Goal: Information Seeking & Learning: Find specific fact

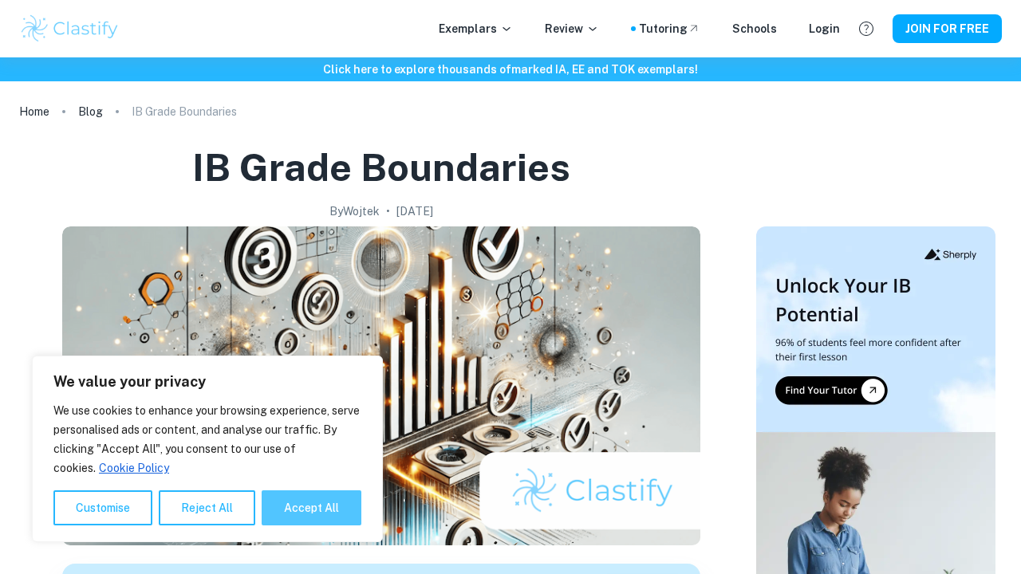
click at [301, 502] on button "Accept All" at bounding box center [312, 508] width 100 height 35
checkbox input "true"
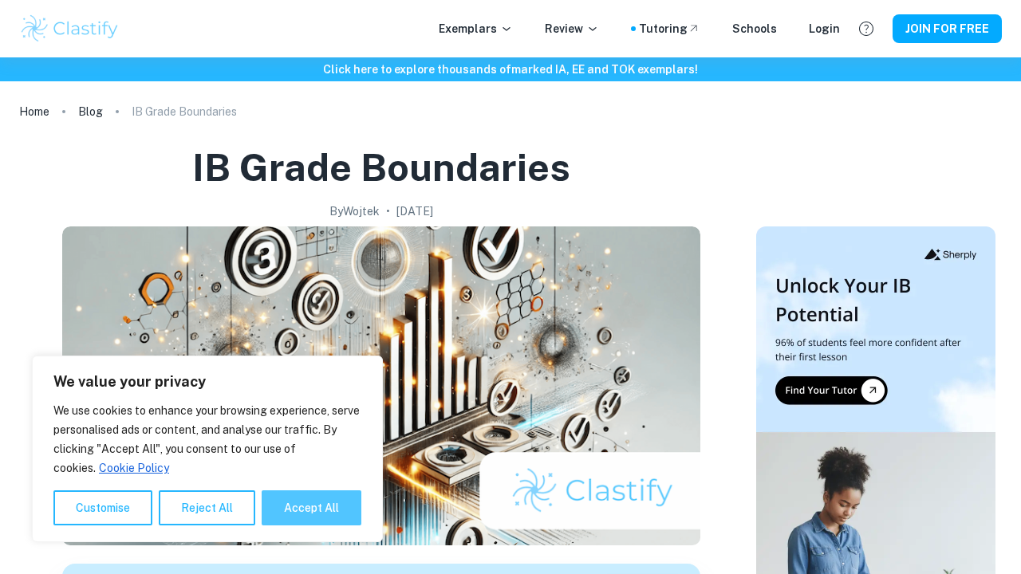
checkbox input "true"
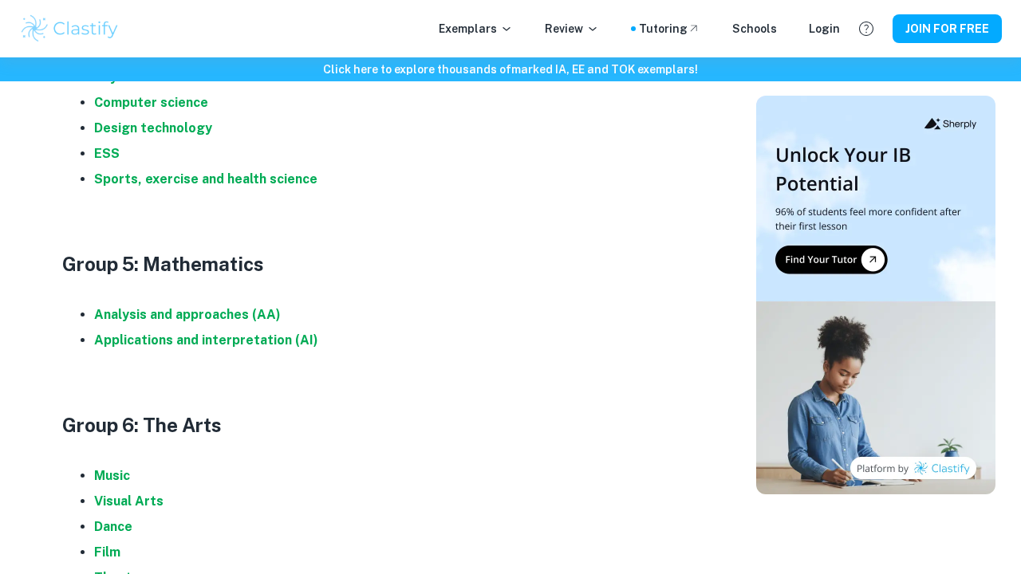
scroll to position [1762, 0]
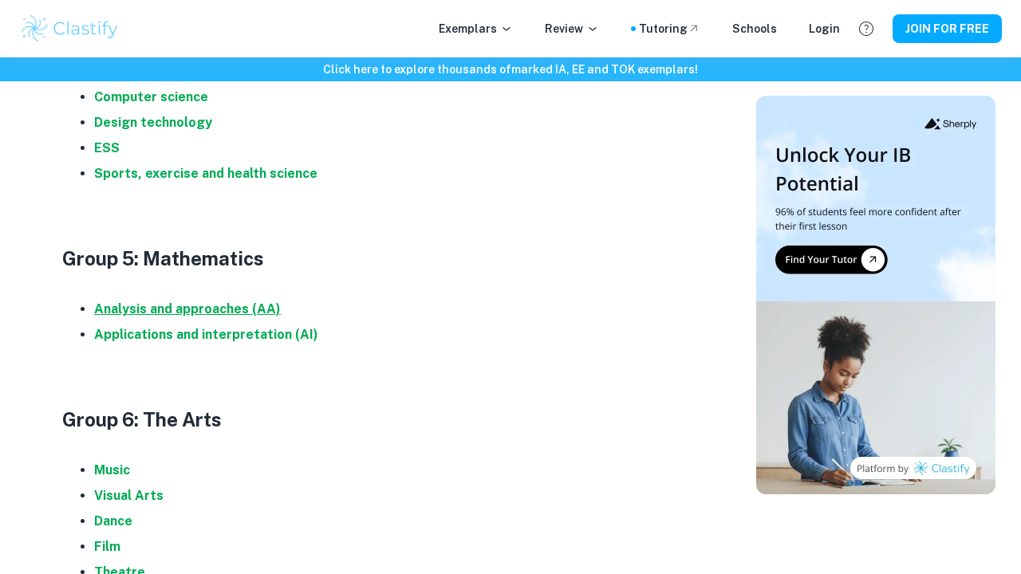
click at [190, 306] on strong "Analysis and approaches (AA)" at bounding box center [187, 309] width 187 height 15
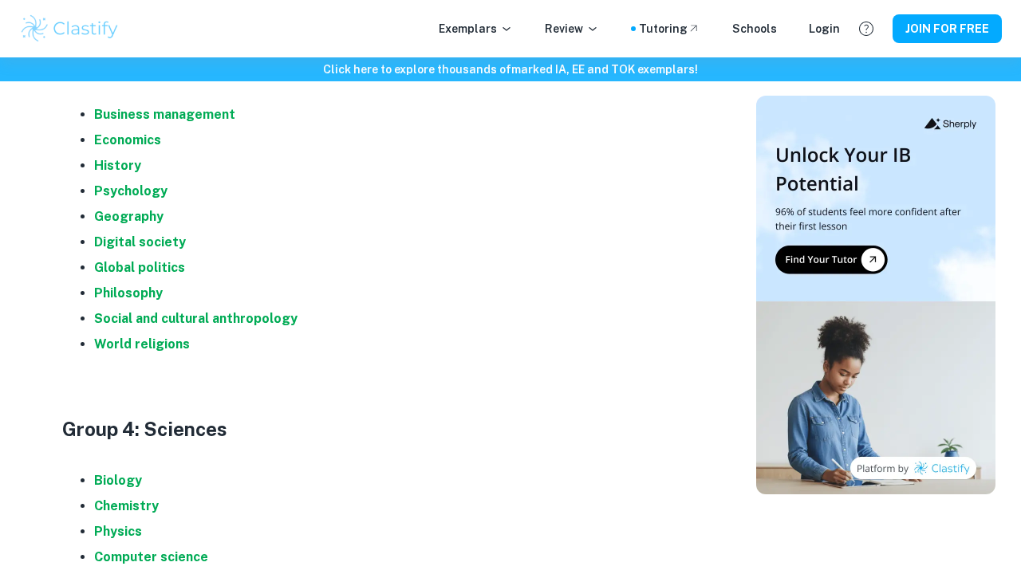
scroll to position [1300, 0]
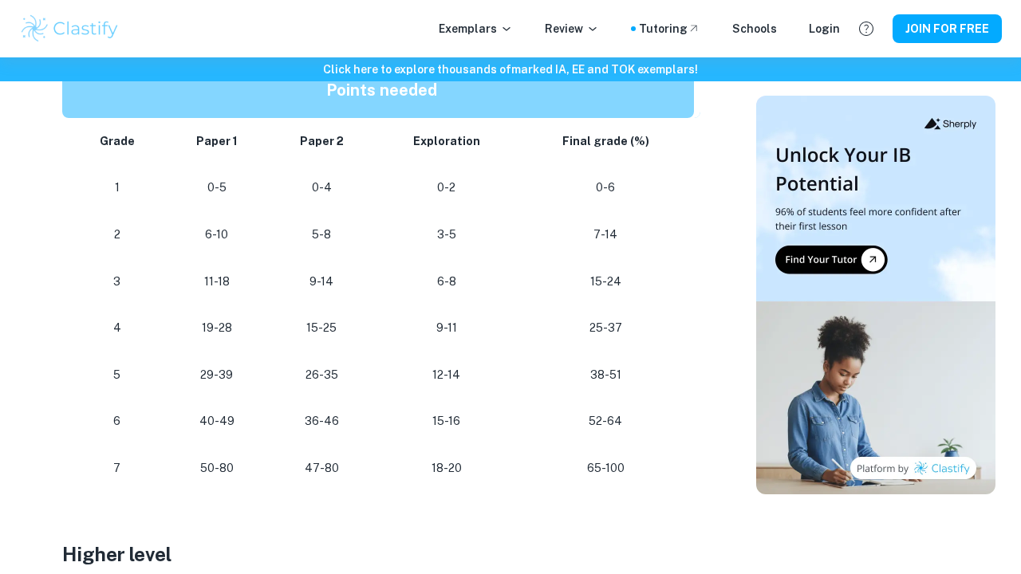
scroll to position [906, 0]
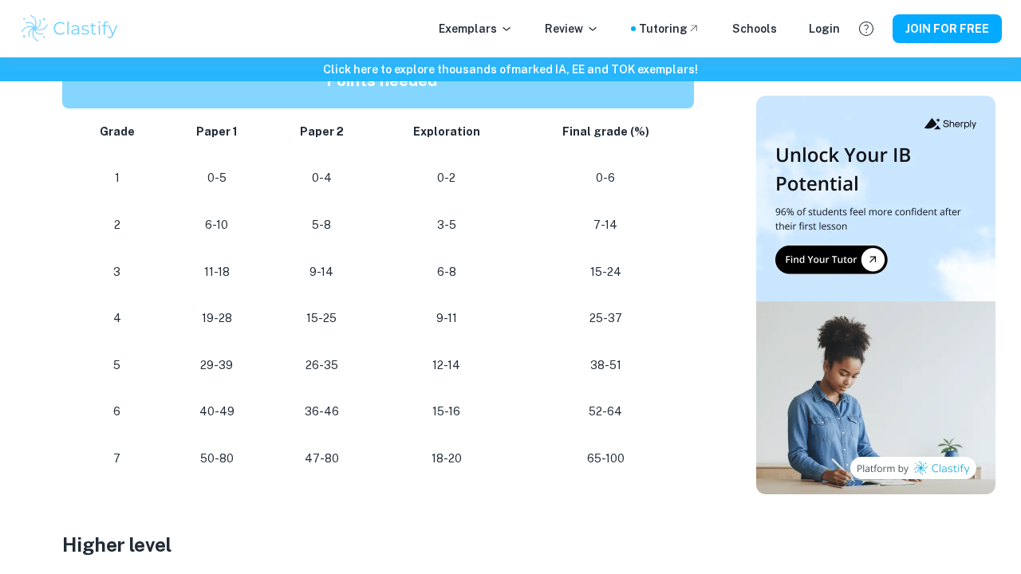
click at [219, 459] on p "50-80" at bounding box center [216, 459] width 77 height 22
click at [220, 450] on p "50-80" at bounding box center [216, 459] width 77 height 22
click at [621, 517] on p at bounding box center [381, 519] width 638 height 24
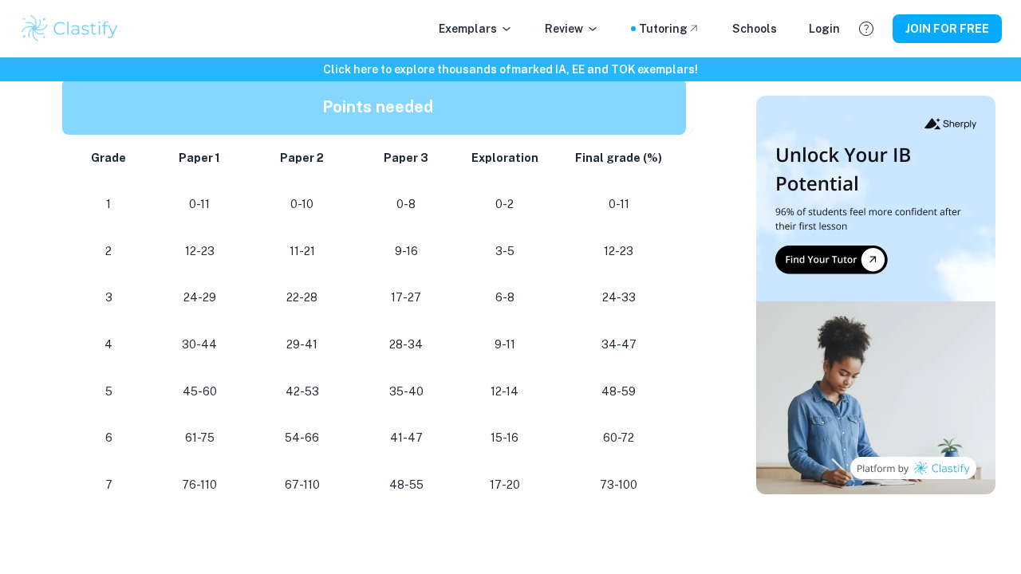
scroll to position [1449, 0]
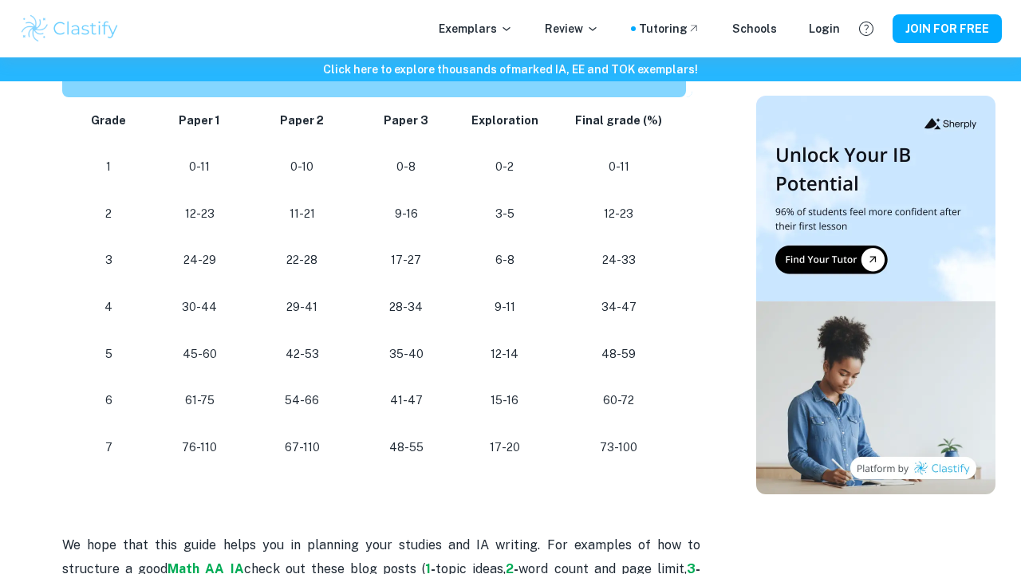
click at [607, 437] on p "73-100" at bounding box center [619, 448] width 110 height 22
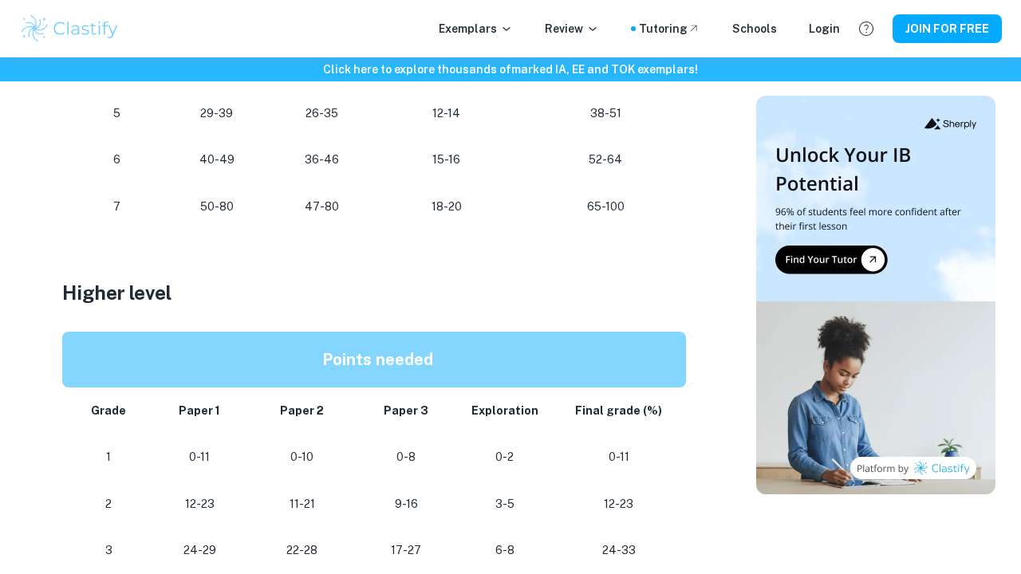
scroll to position [1139, 0]
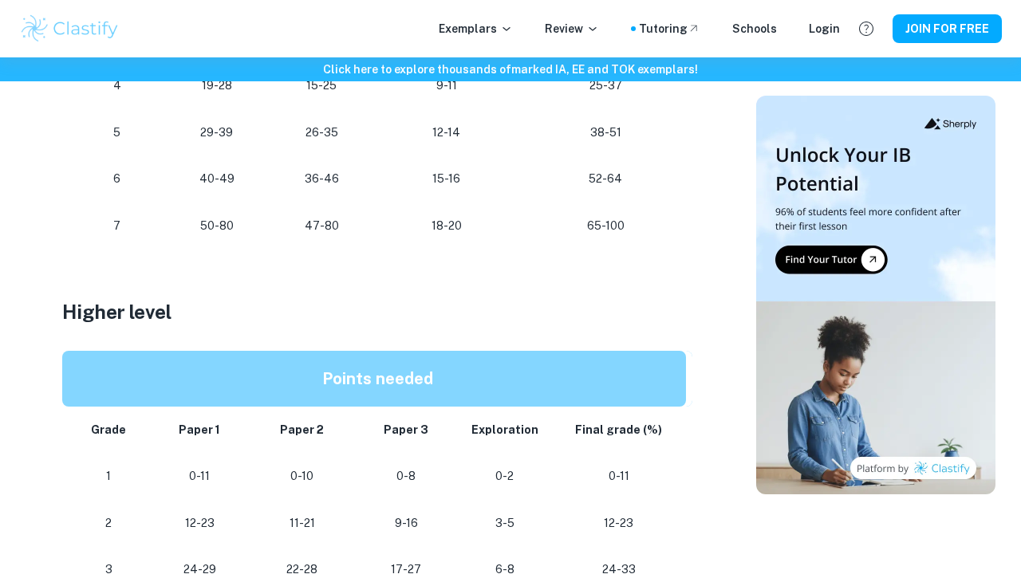
click at [605, 207] on td "65-100" at bounding box center [609, 226] width 183 height 47
click at [605, 221] on p "65-100" at bounding box center [605, 226] width 151 height 22
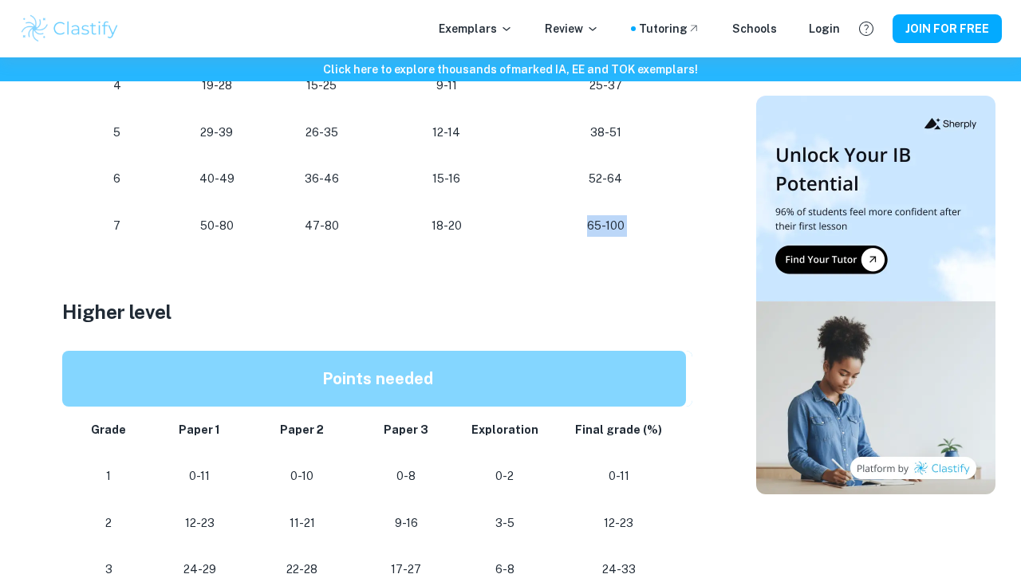
click at [605, 221] on p "65-100" at bounding box center [605, 226] width 151 height 22
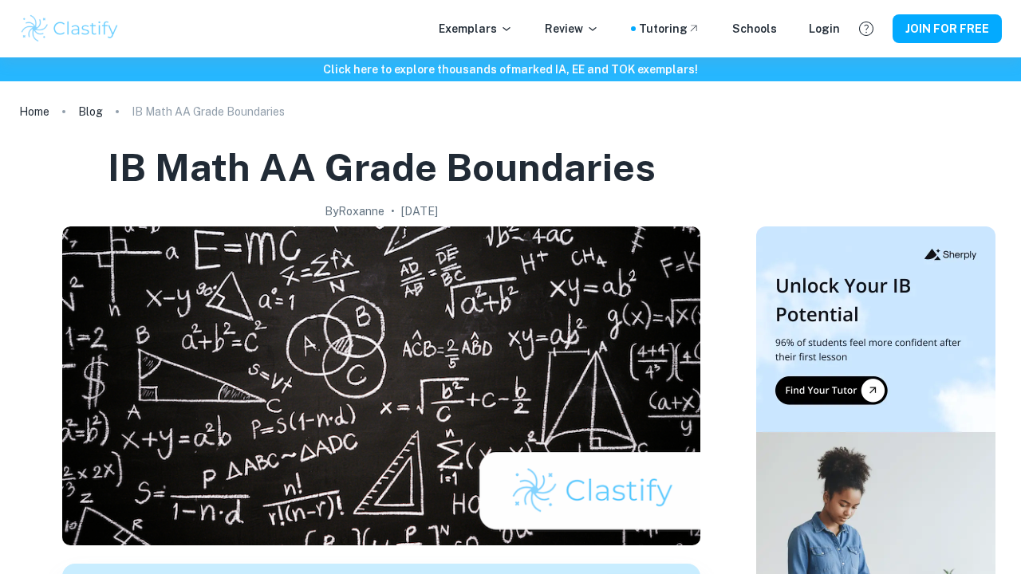
scroll to position [0, 0]
